Goal: Transaction & Acquisition: Purchase product/service

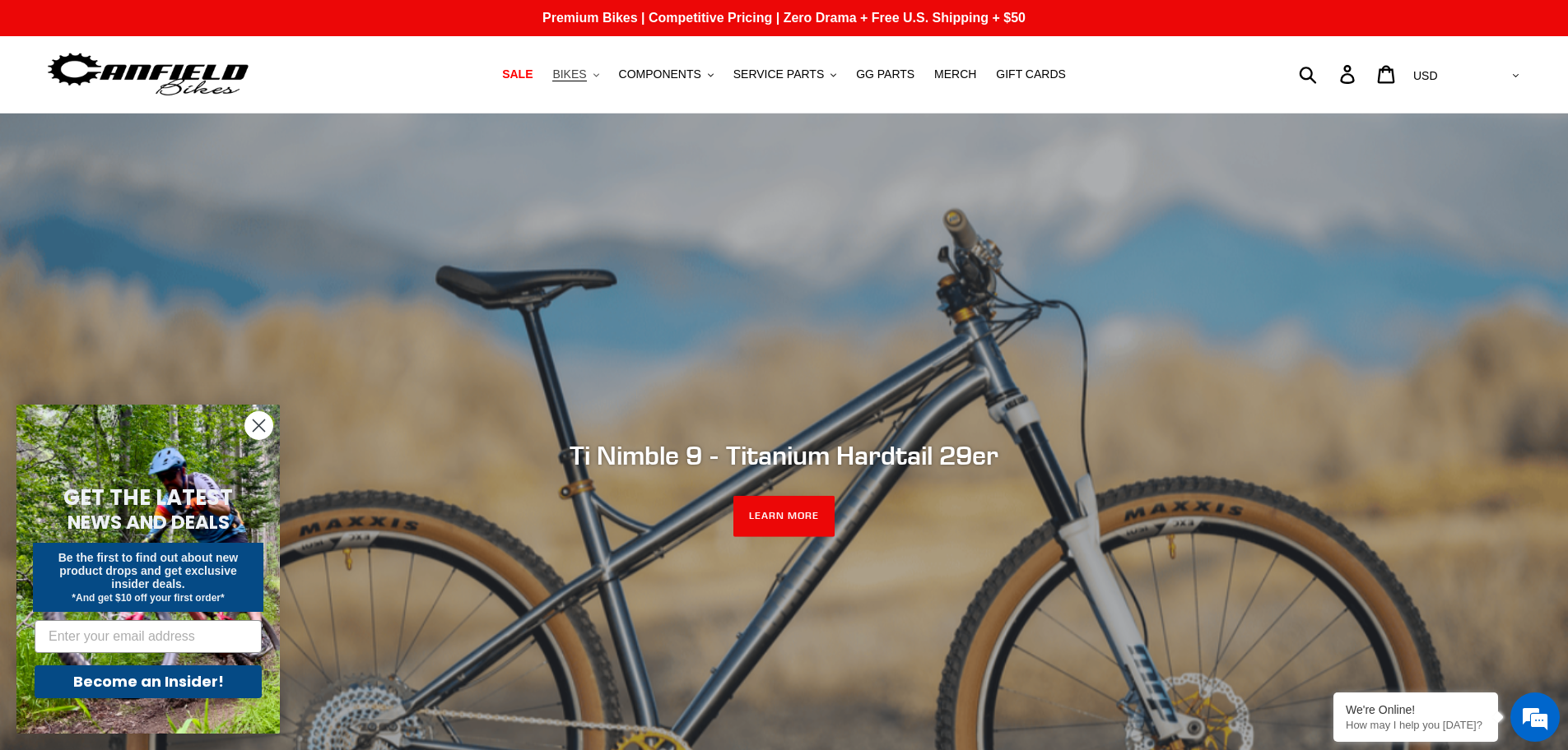
click at [586, 74] on span "BIKES" at bounding box center [569, 75] width 34 height 14
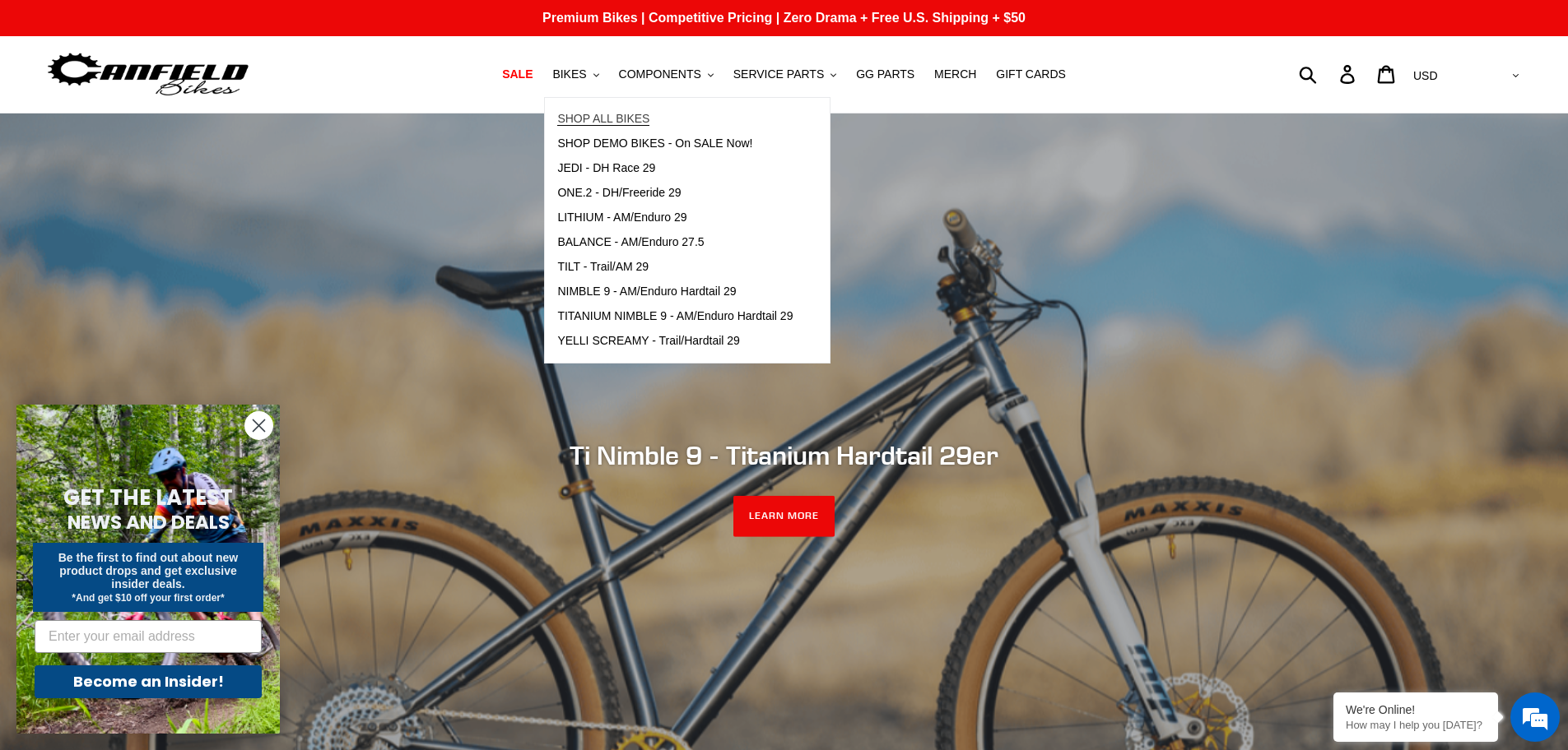
click at [619, 111] on span "SHOP ALL BIKES" at bounding box center [603, 118] width 93 height 14
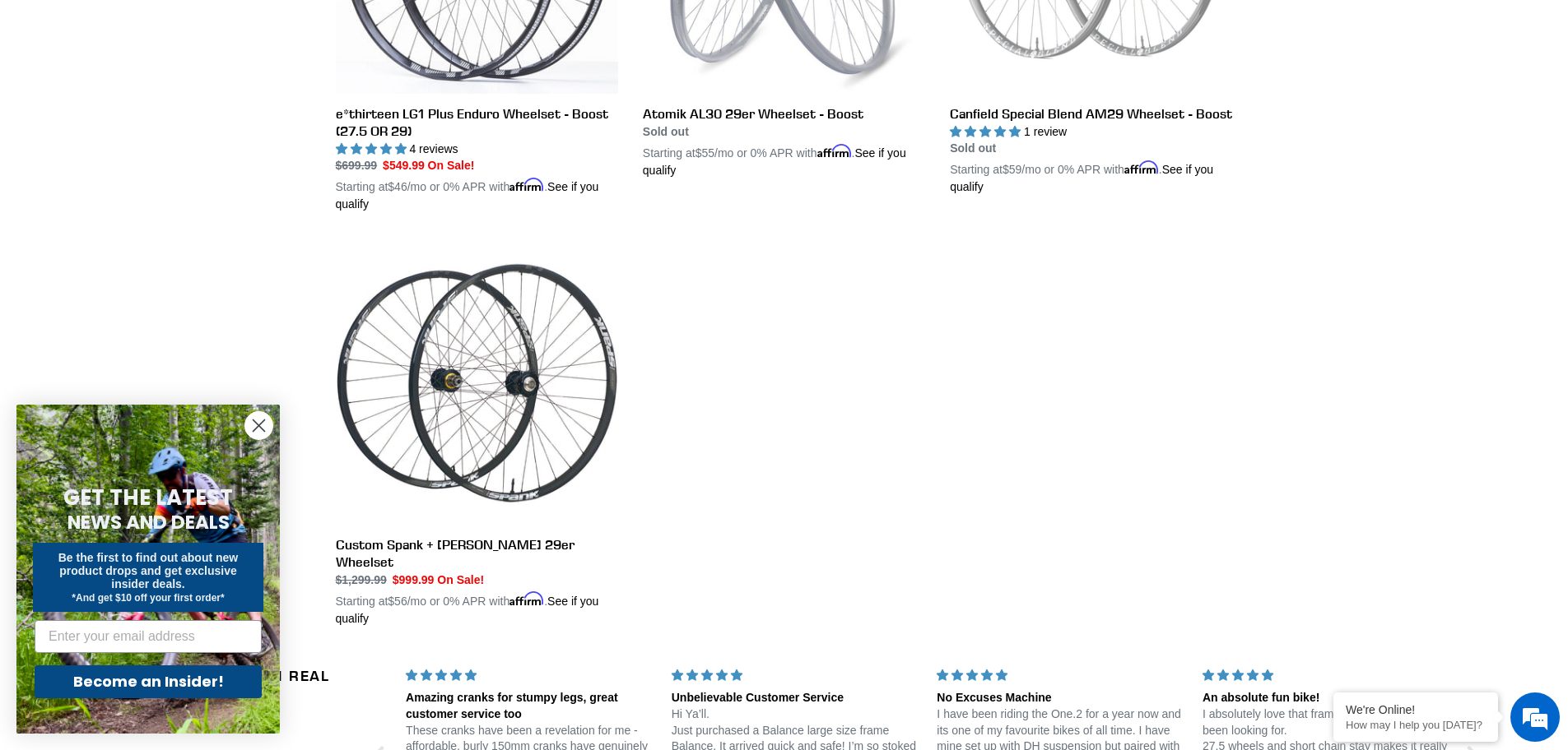
scroll to position [740, 0]
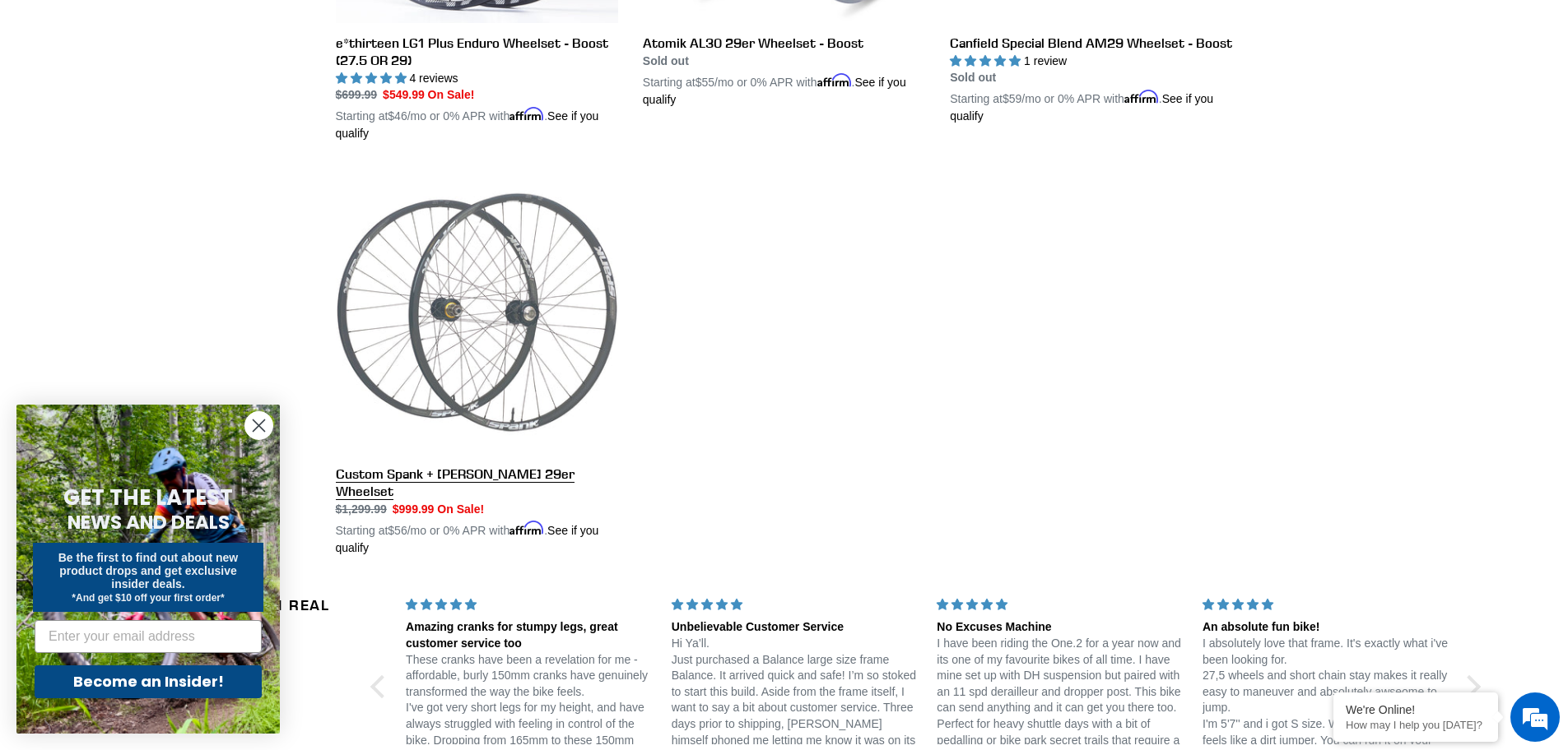
click at [521, 477] on link "Custom Spank + [PERSON_NAME] 29er Wheelset" at bounding box center [477, 363] width 283 height 385
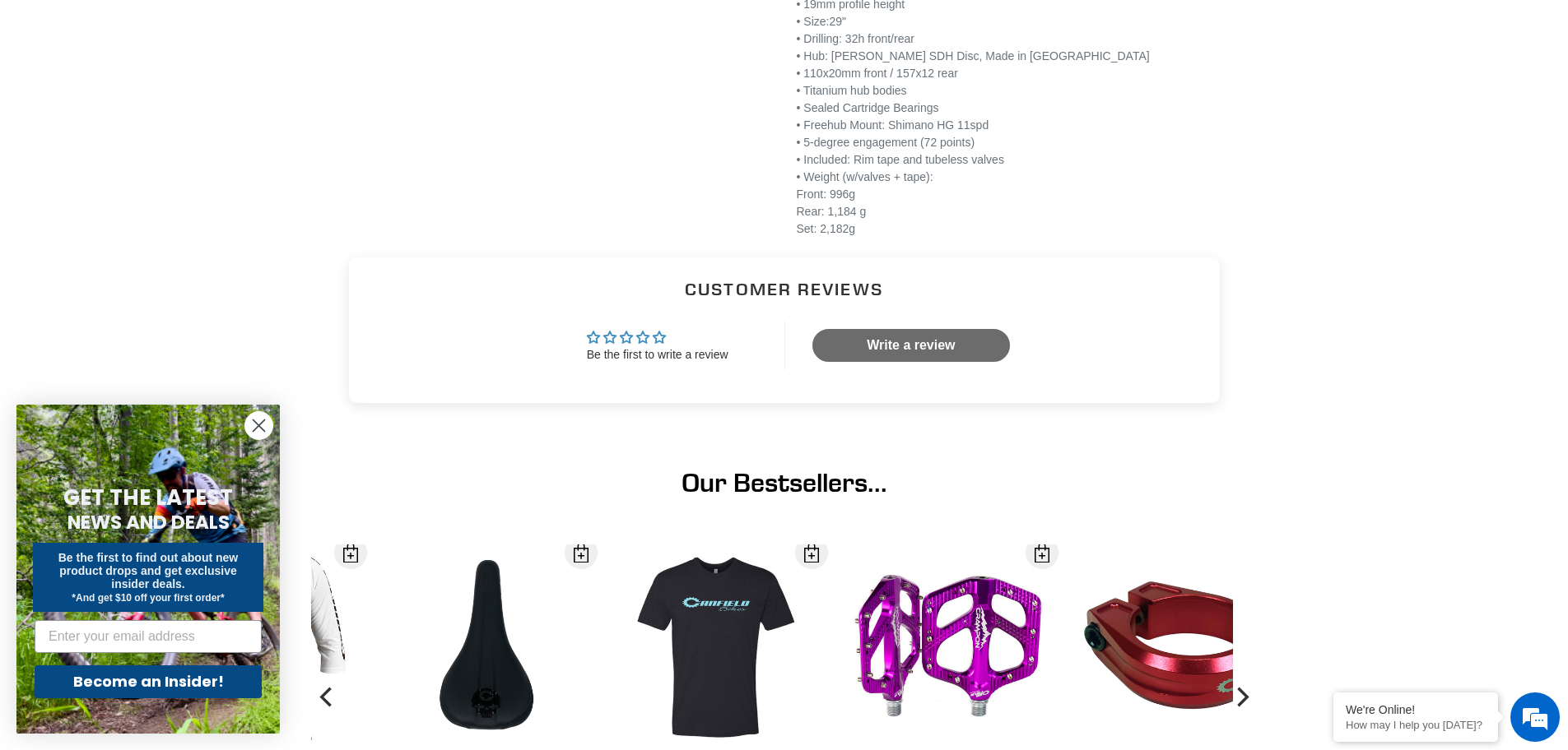
scroll to position [740, 0]
